Goal: Information Seeking & Learning: Learn about a topic

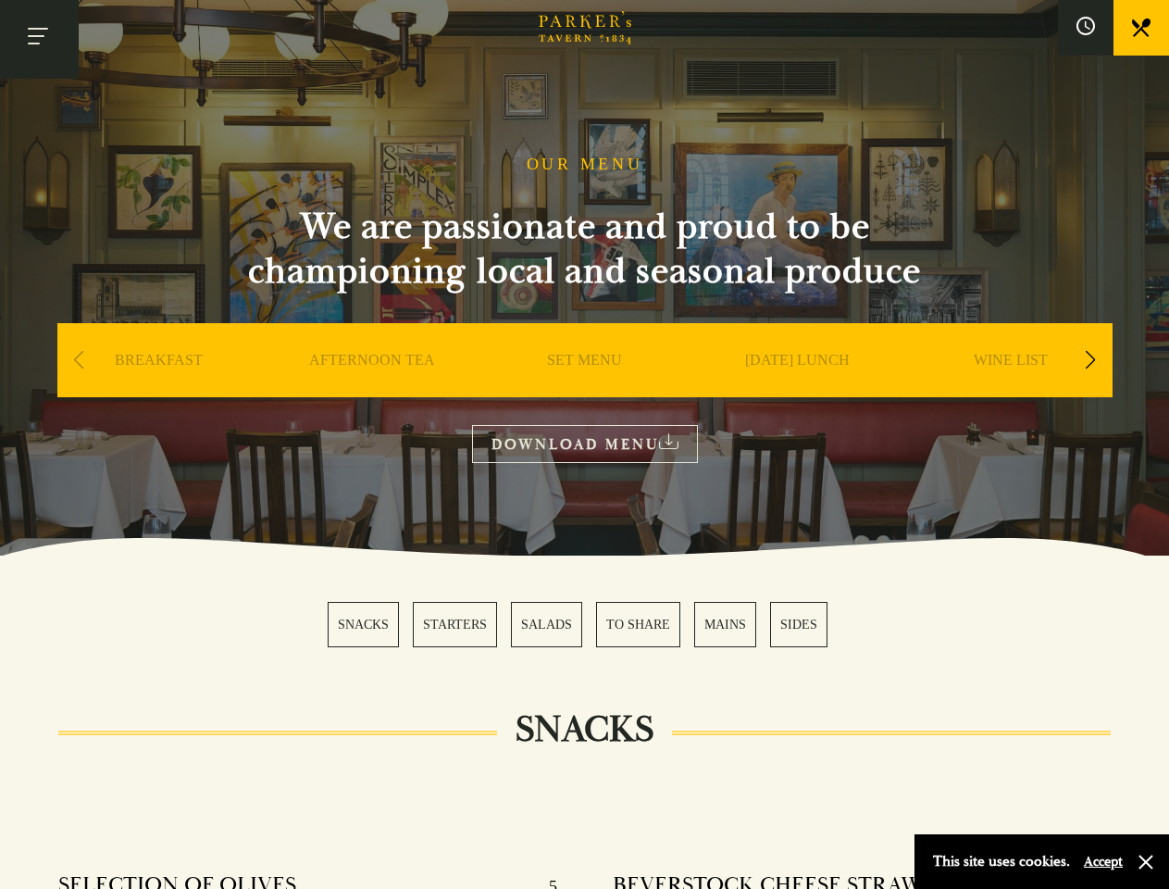
click at [39, 39] on button "Toggle navigation" at bounding box center [39, 39] width 79 height 79
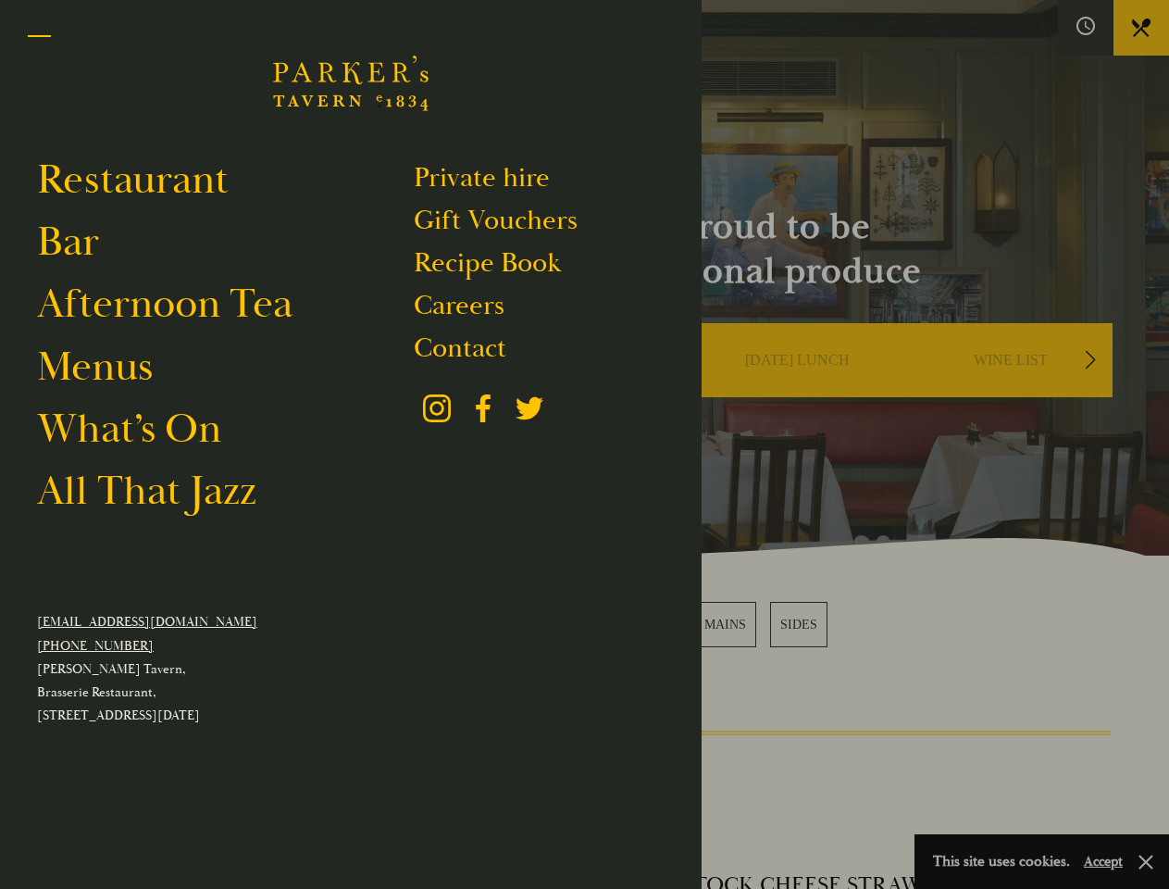
click at [1086, 28] on div at bounding box center [584, 444] width 1169 height 889
click at [1091, 361] on div "Next slide" at bounding box center [1091, 360] width 25 height 41
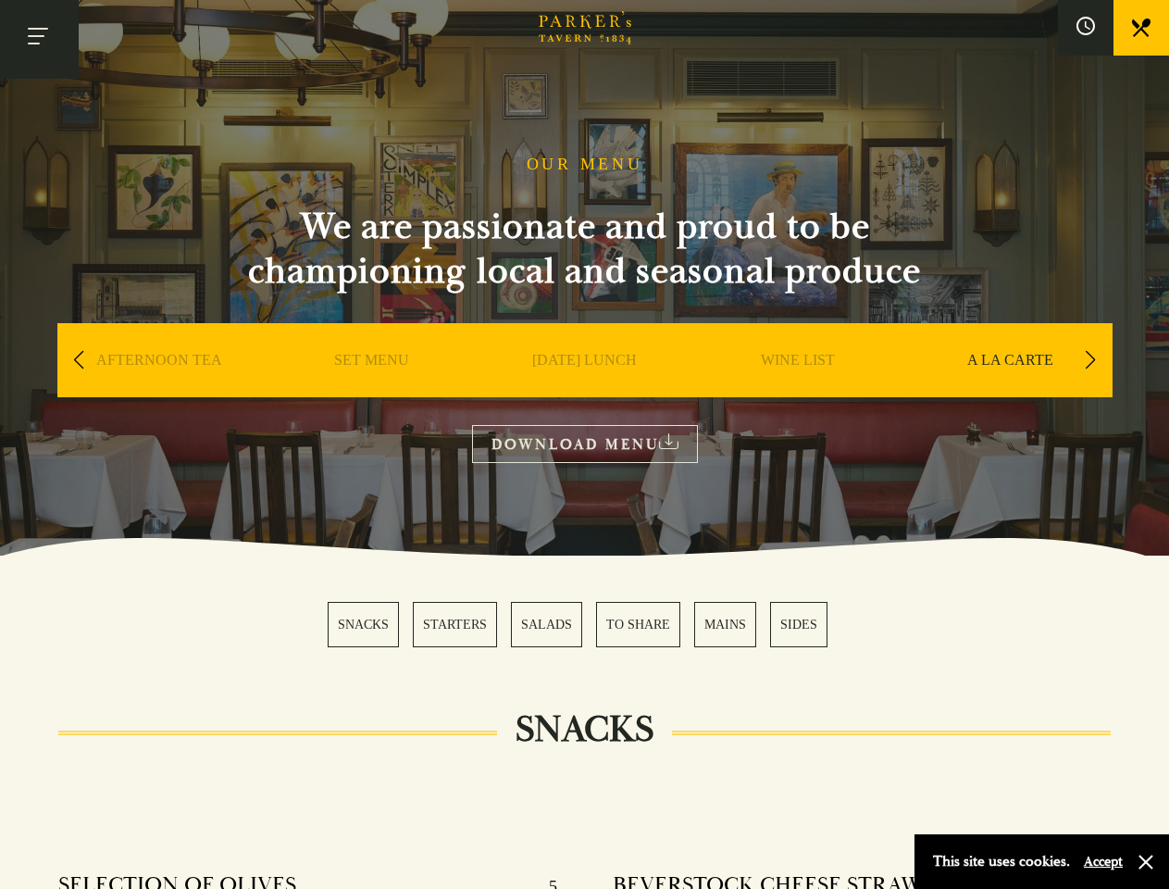
click at [79, 361] on div "Previous slide" at bounding box center [79, 360] width 25 height 41
click at [585, 624] on div "SNACKS STARTERS SALADS TO SHARE MAINS SIDES" at bounding box center [585, 624] width 514 height 45
click at [1103, 861] on button "Accept" at bounding box center [1103, 862] width 39 height 18
